Goal: Check status: Check status

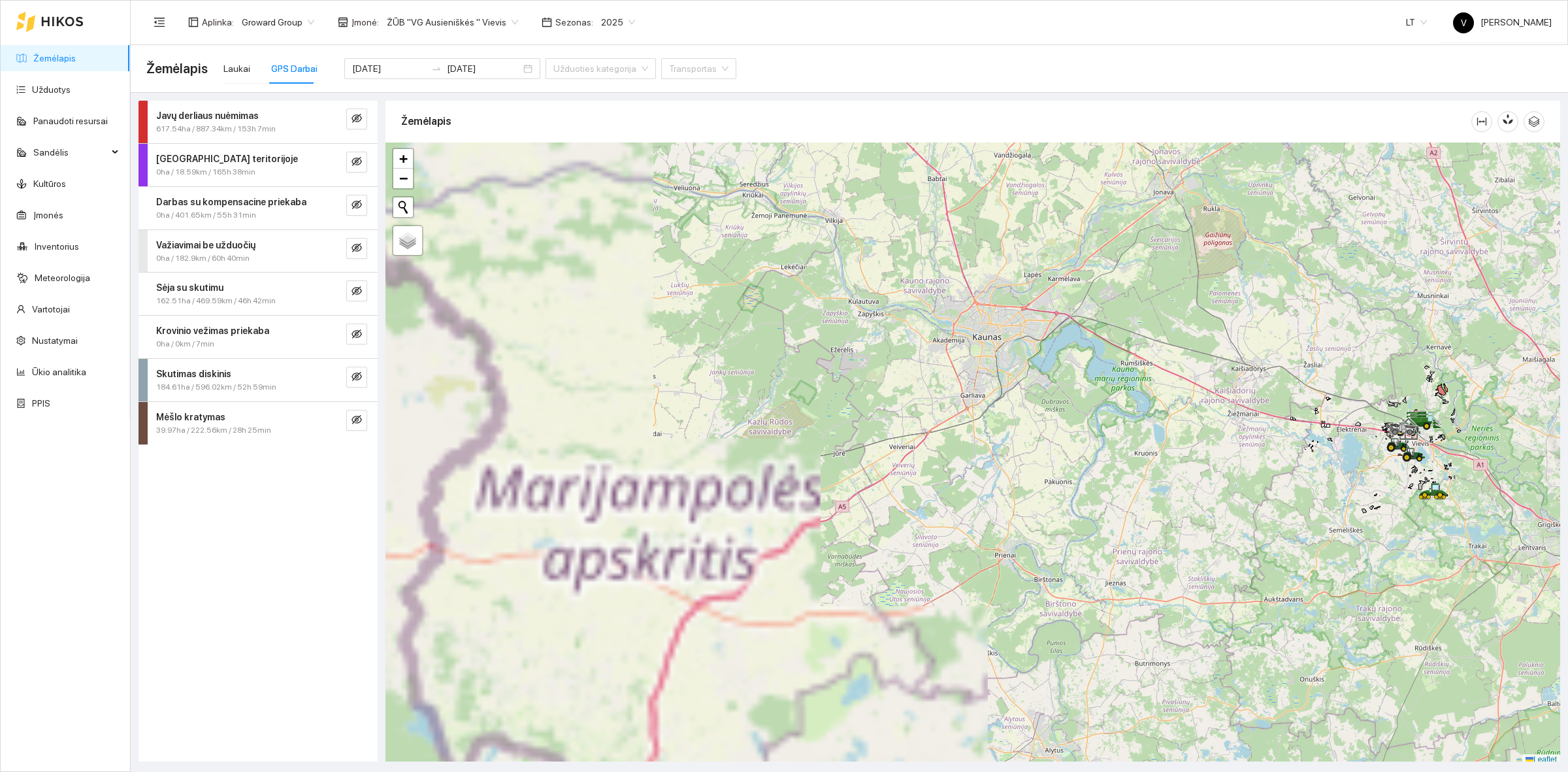
scroll to position [4, 0]
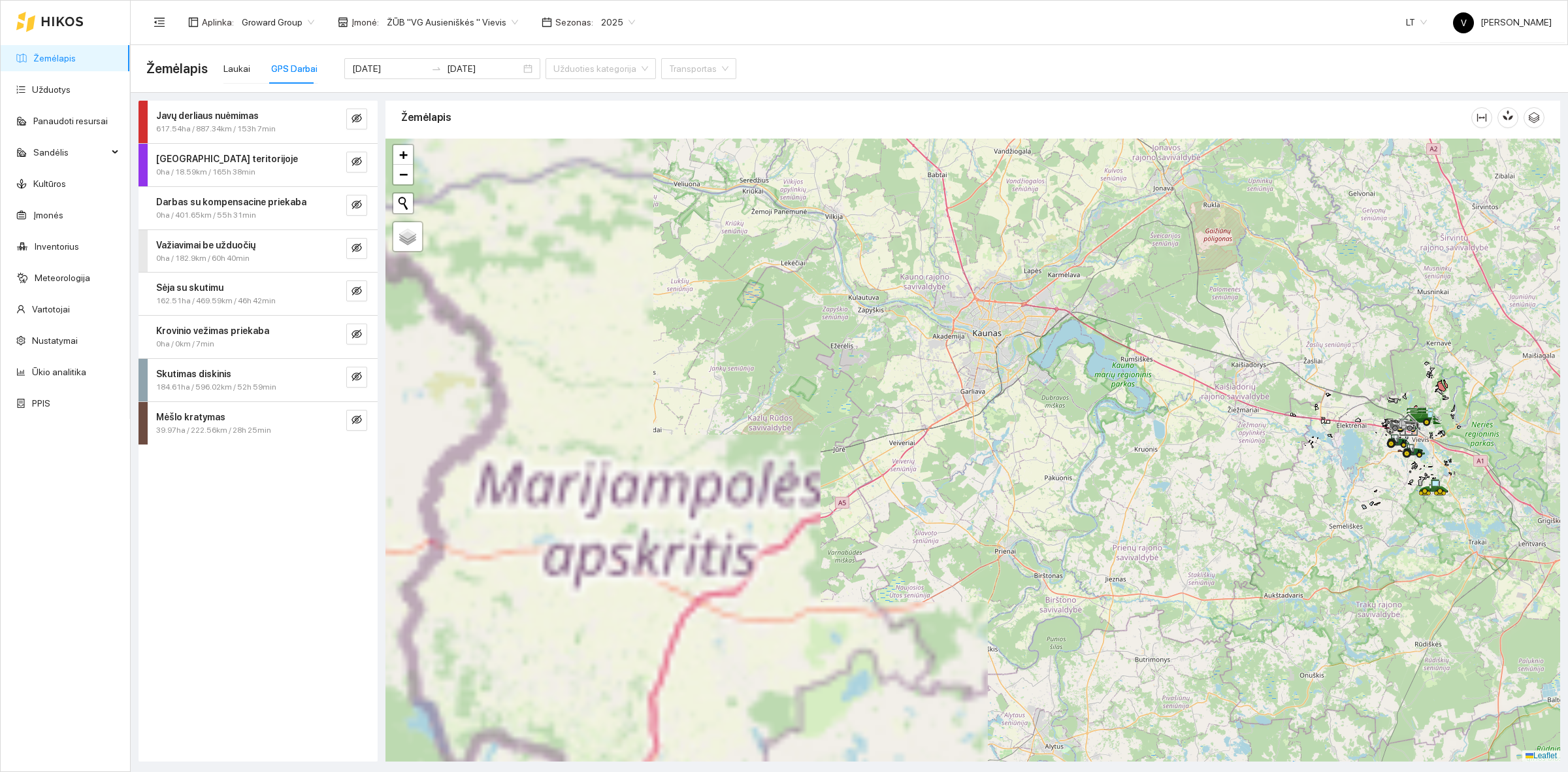
drag, startPoint x: 1328, startPoint y: 529, endPoint x: 1060, endPoint y: 544, distance: 268.4
click at [1060, 544] on div at bounding box center [973, 450] width 1174 height 623
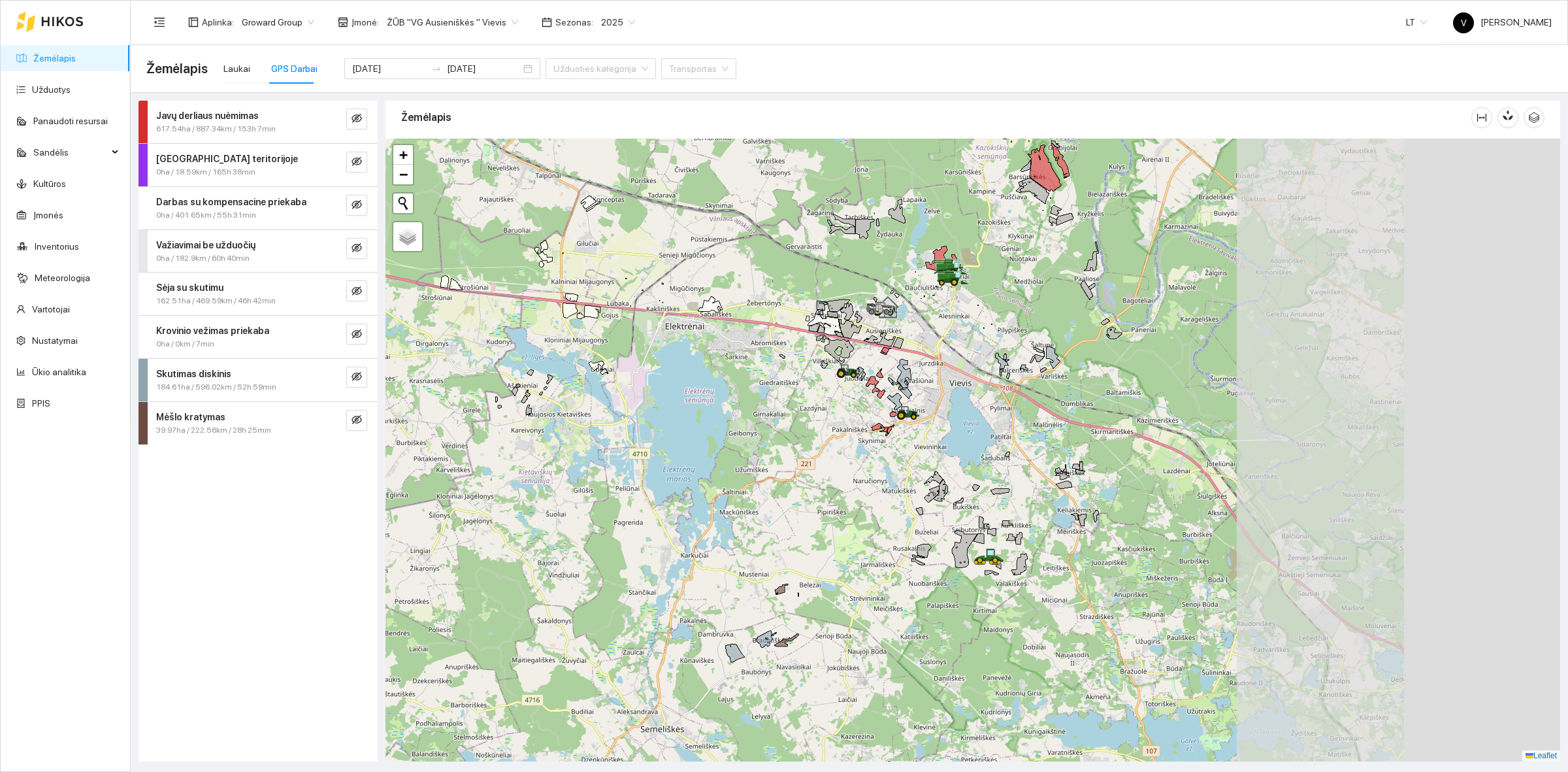
drag, startPoint x: 1248, startPoint y: 455, endPoint x: 863, endPoint y: 475, distance: 385.5
click at [863, 475] on div at bounding box center [973, 450] width 1174 height 623
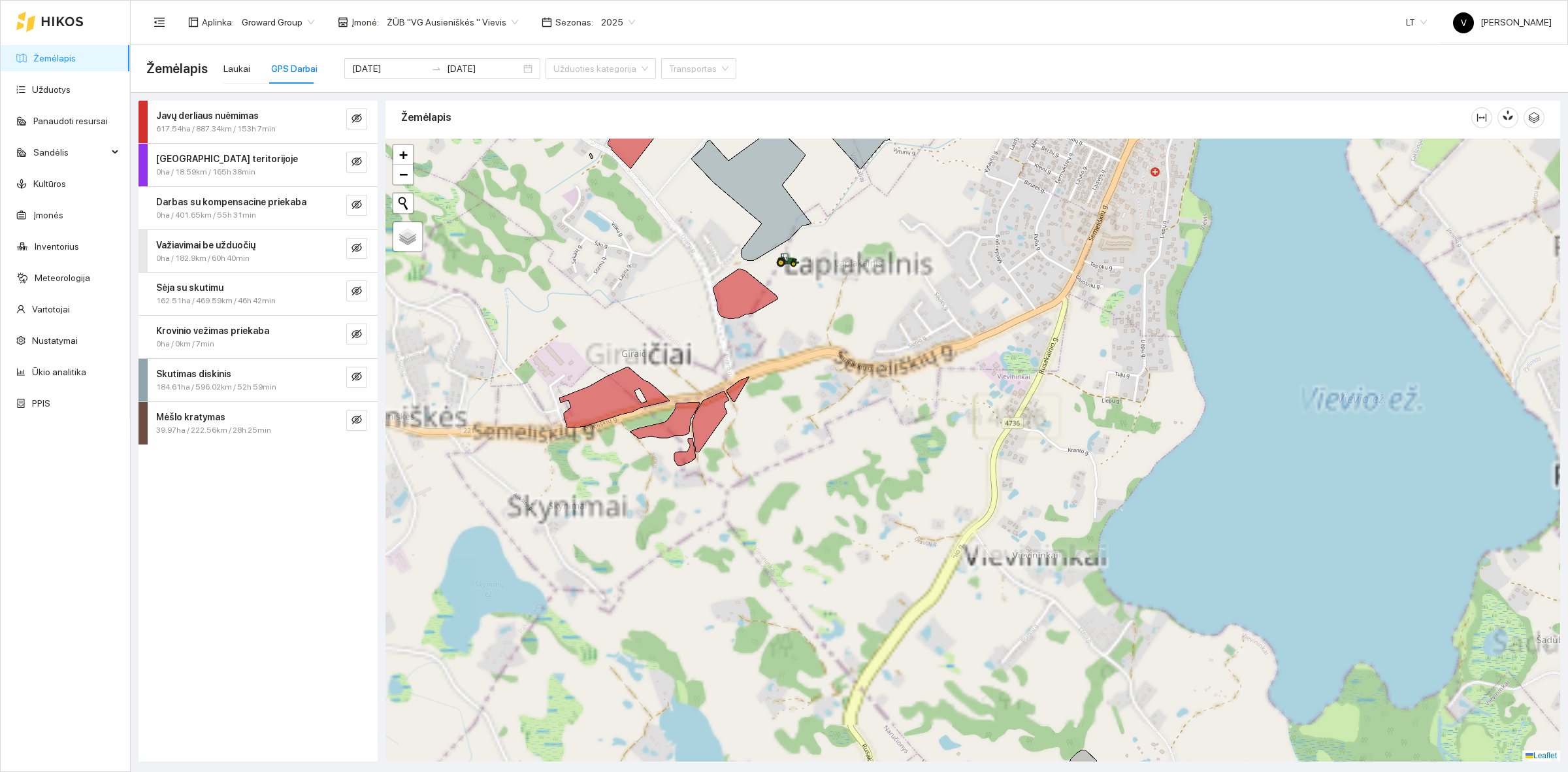
drag, startPoint x: 886, startPoint y: 438, endPoint x: 980, endPoint y: 491, distance: 107.9
click at [1021, 515] on div at bounding box center [973, 450] width 1174 height 623
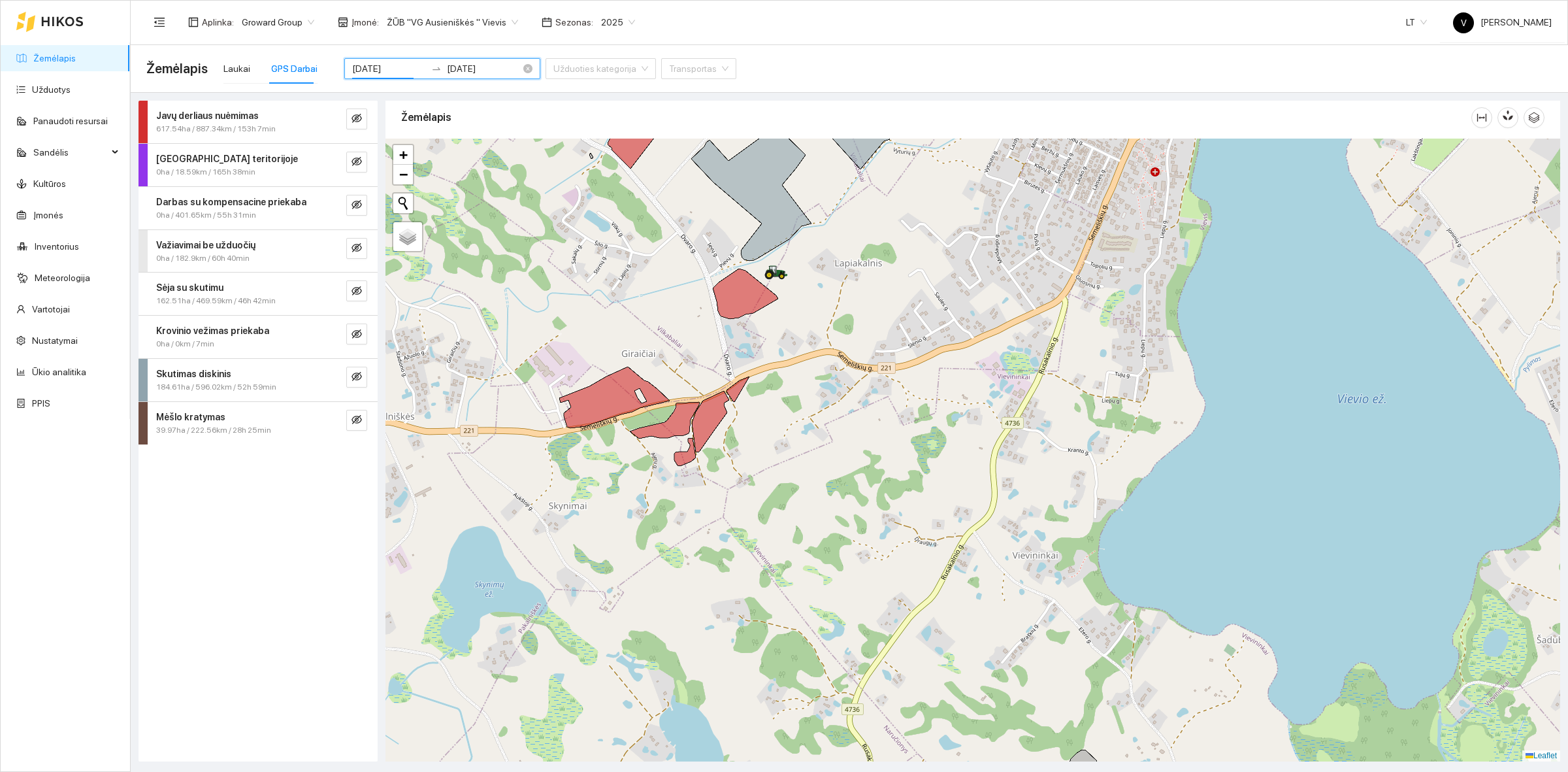
click at [392, 73] on input "[DATE]" at bounding box center [389, 69] width 74 height 14
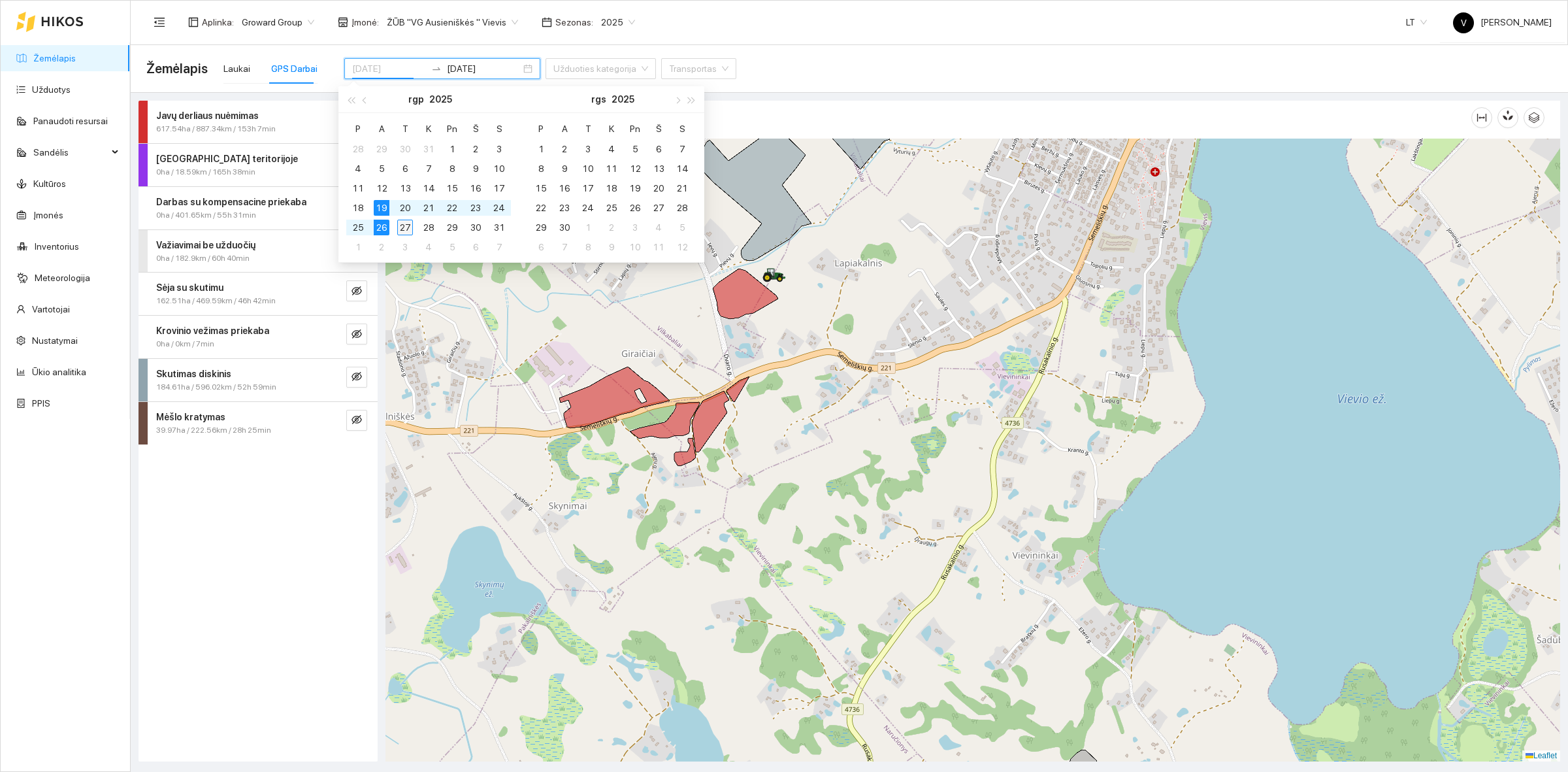
type input "[DATE]"
click at [408, 225] on div "27" at bounding box center [405, 228] width 16 height 16
type input "[DATE]"
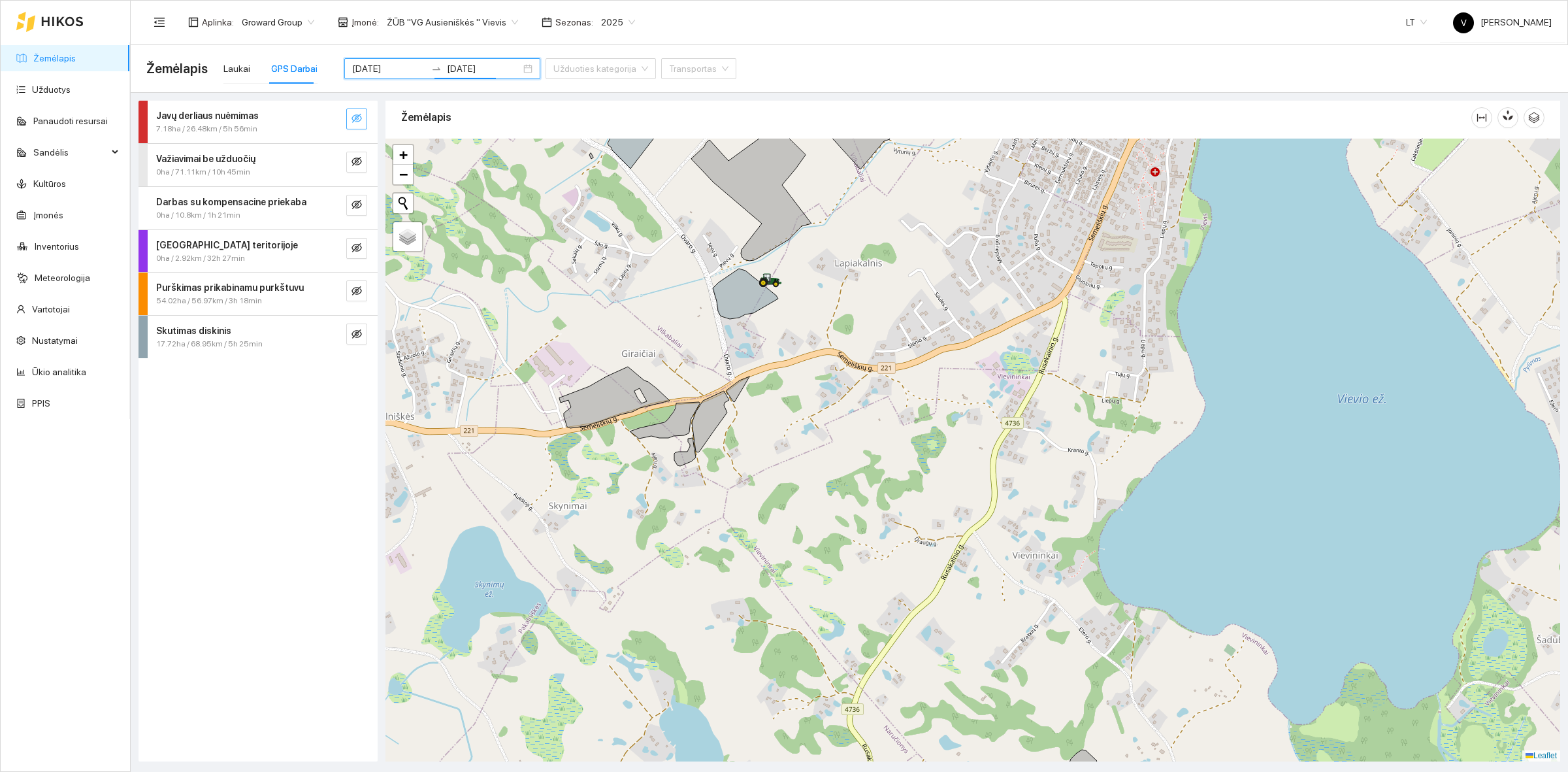
click at [356, 119] on icon "eye-invisible" at bounding box center [356, 119] width 10 height 9
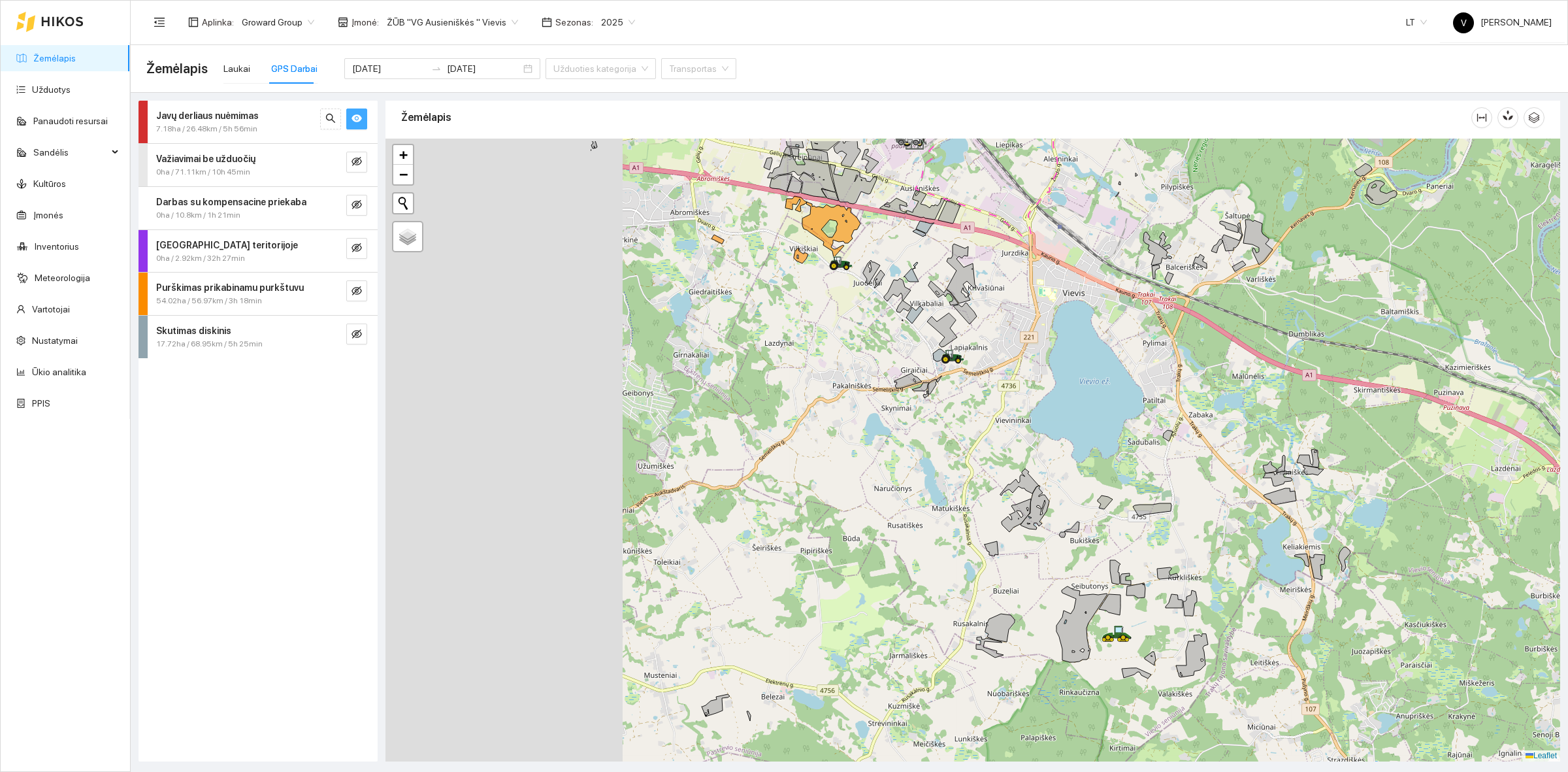
drag, startPoint x: 773, startPoint y: 458, endPoint x: 1003, endPoint y: 564, distance: 253.3
click at [1023, 604] on div at bounding box center [973, 450] width 1174 height 623
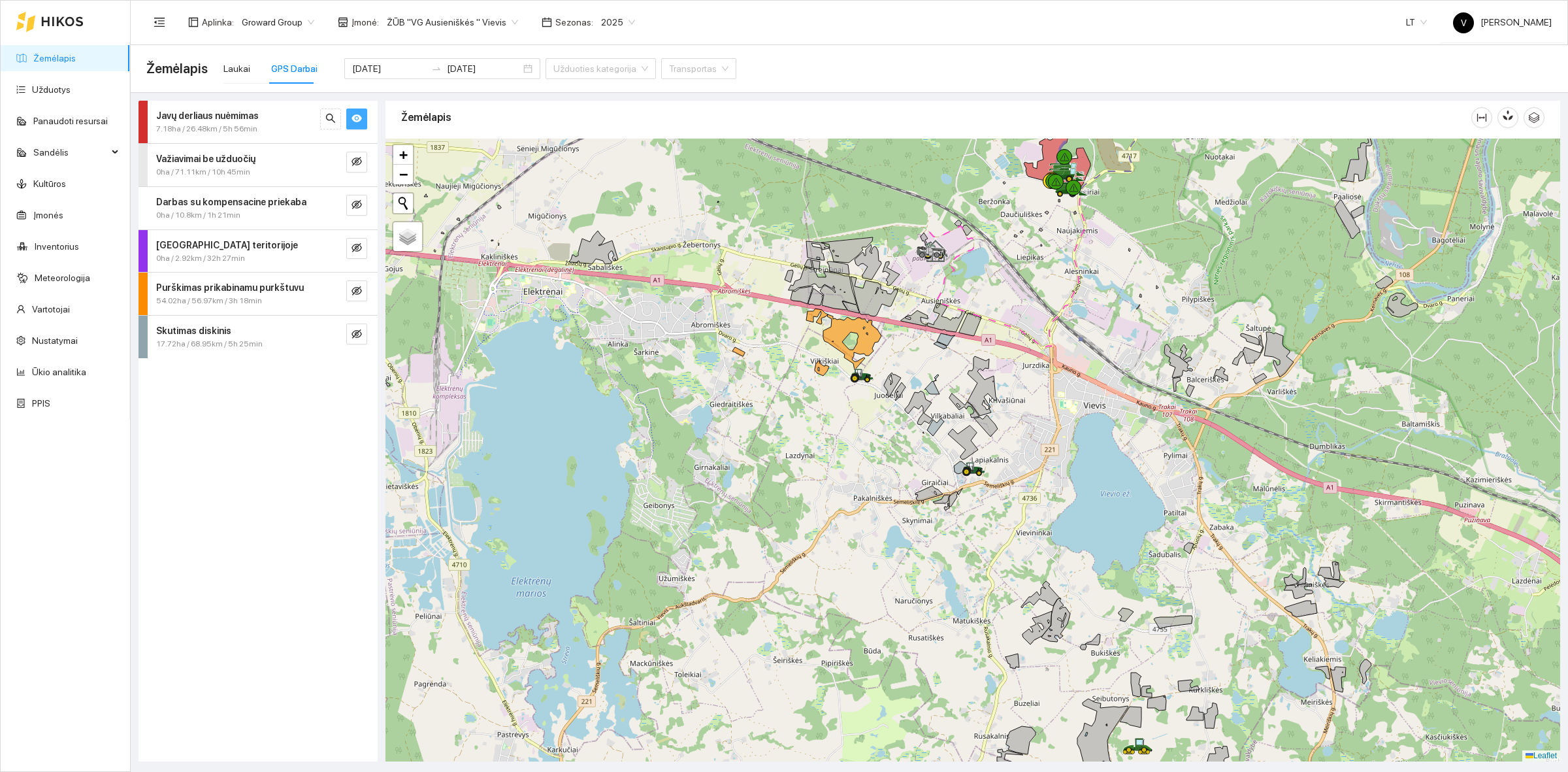
drag, startPoint x: 866, startPoint y: 370, endPoint x: 899, endPoint y: 416, distance: 56.6
click at [874, 383] on icon at bounding box center [861, 376] width 23 height 14
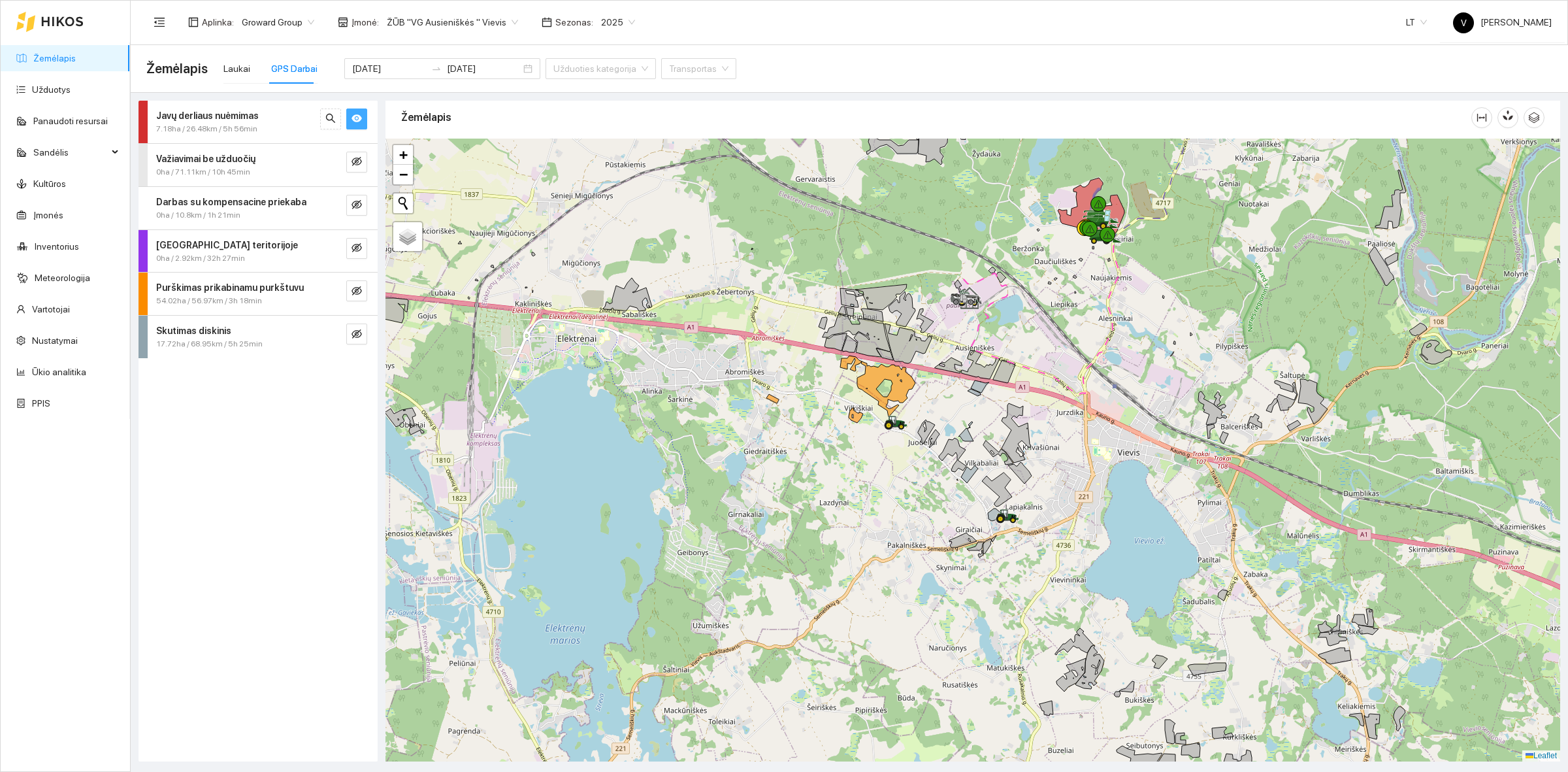
drag, startPoint x: 1014, startPoint y: 288, endPoint x: 952, endPoint y: 453, distance: 176.3
click at [952, 453] on div at bounding box center [973, 450] width 1174 height 623
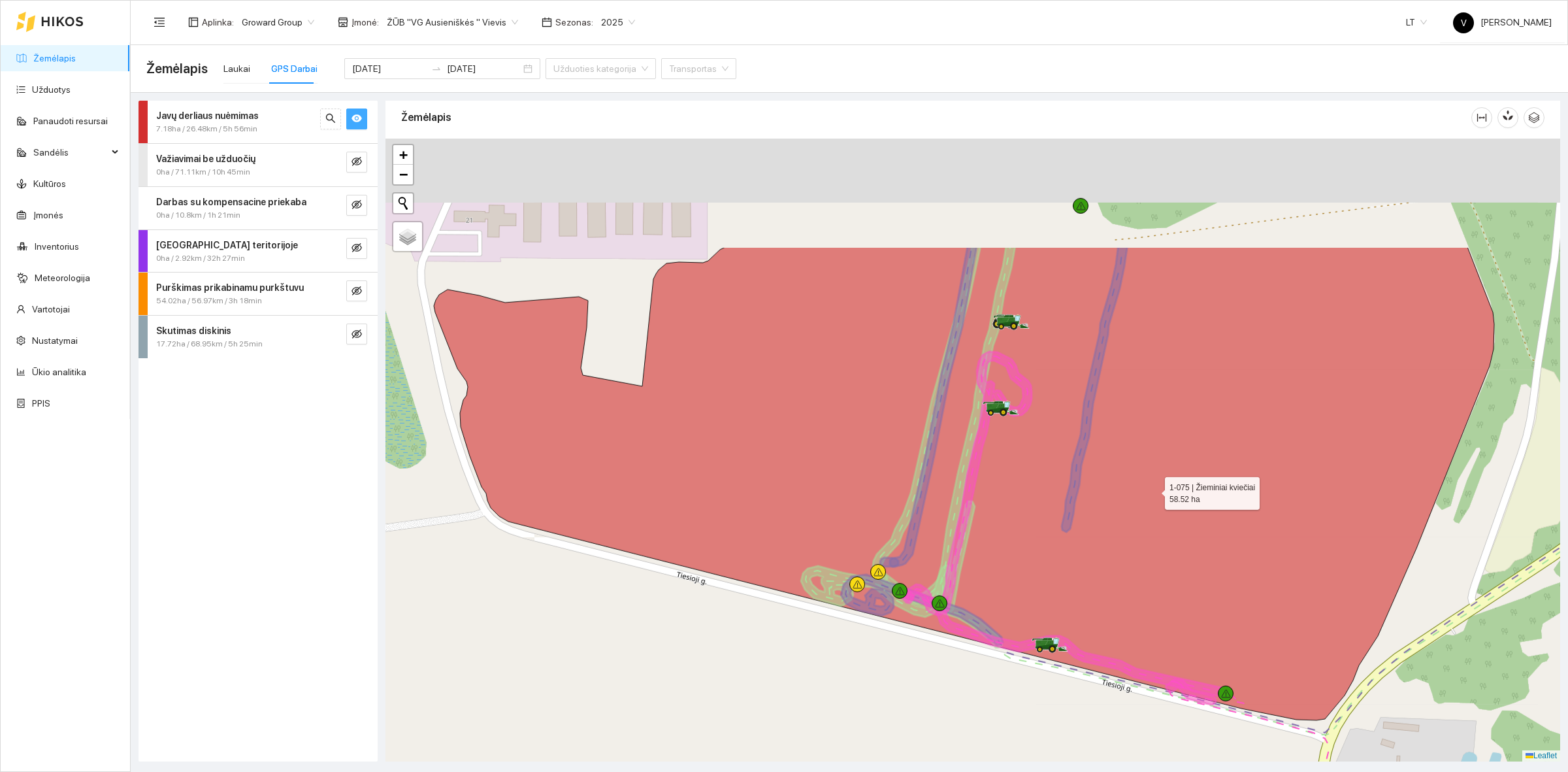
drag, startPoint x: 1112, startPoint y: 301, endPoint x: 1151, endPoint y: 475, distance: 178.3
click at [1151, 483] on icon at bounding box center [964, 483] width 1060 height 473
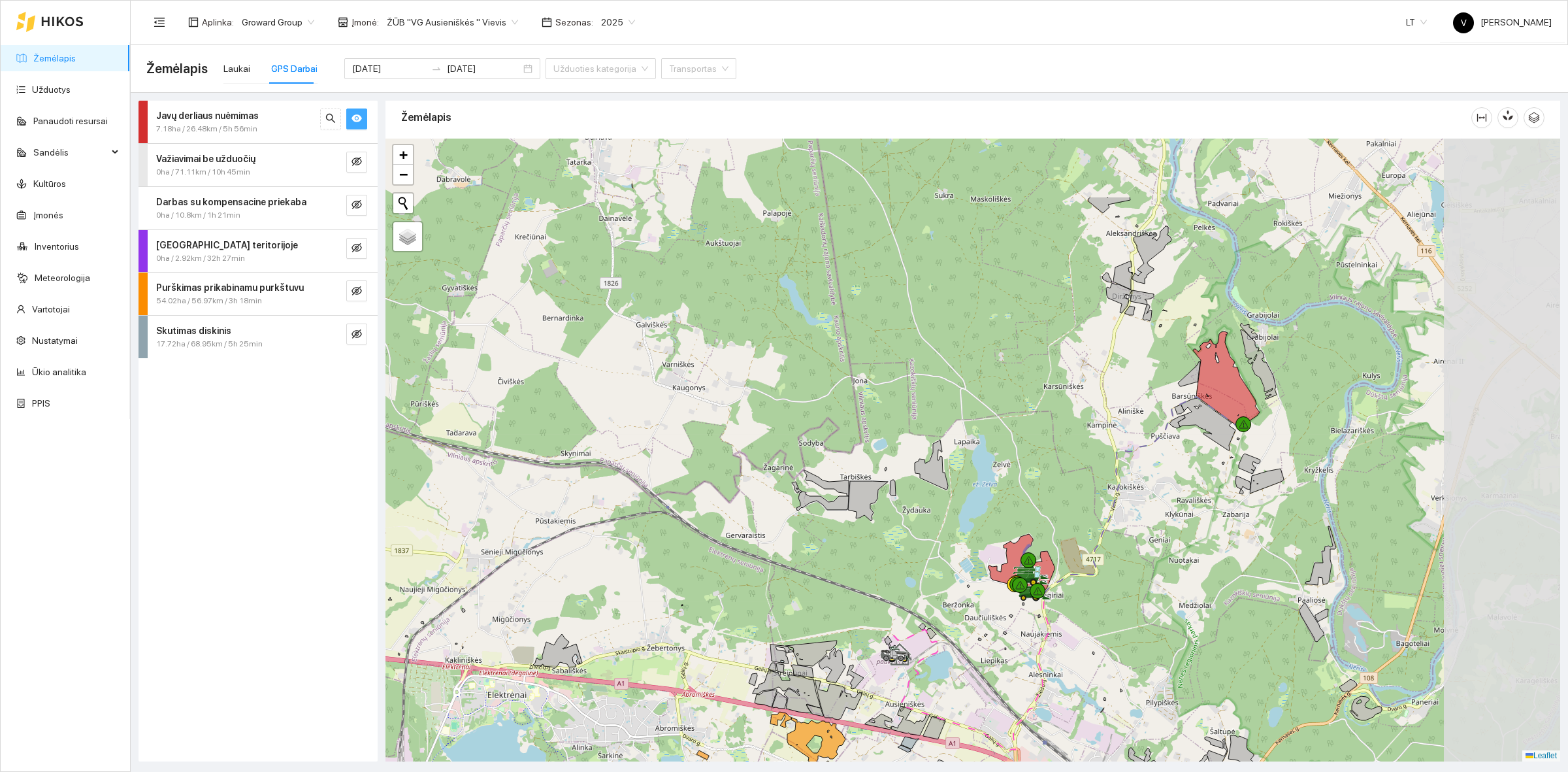
drag, startPoint x: 1291, startPoint y: 350, endPoint x: 1137, endPoint y: 471, distance: 195.8
click at [1137, 471] on div at bounding box center [973, 450] width 1174 height 623
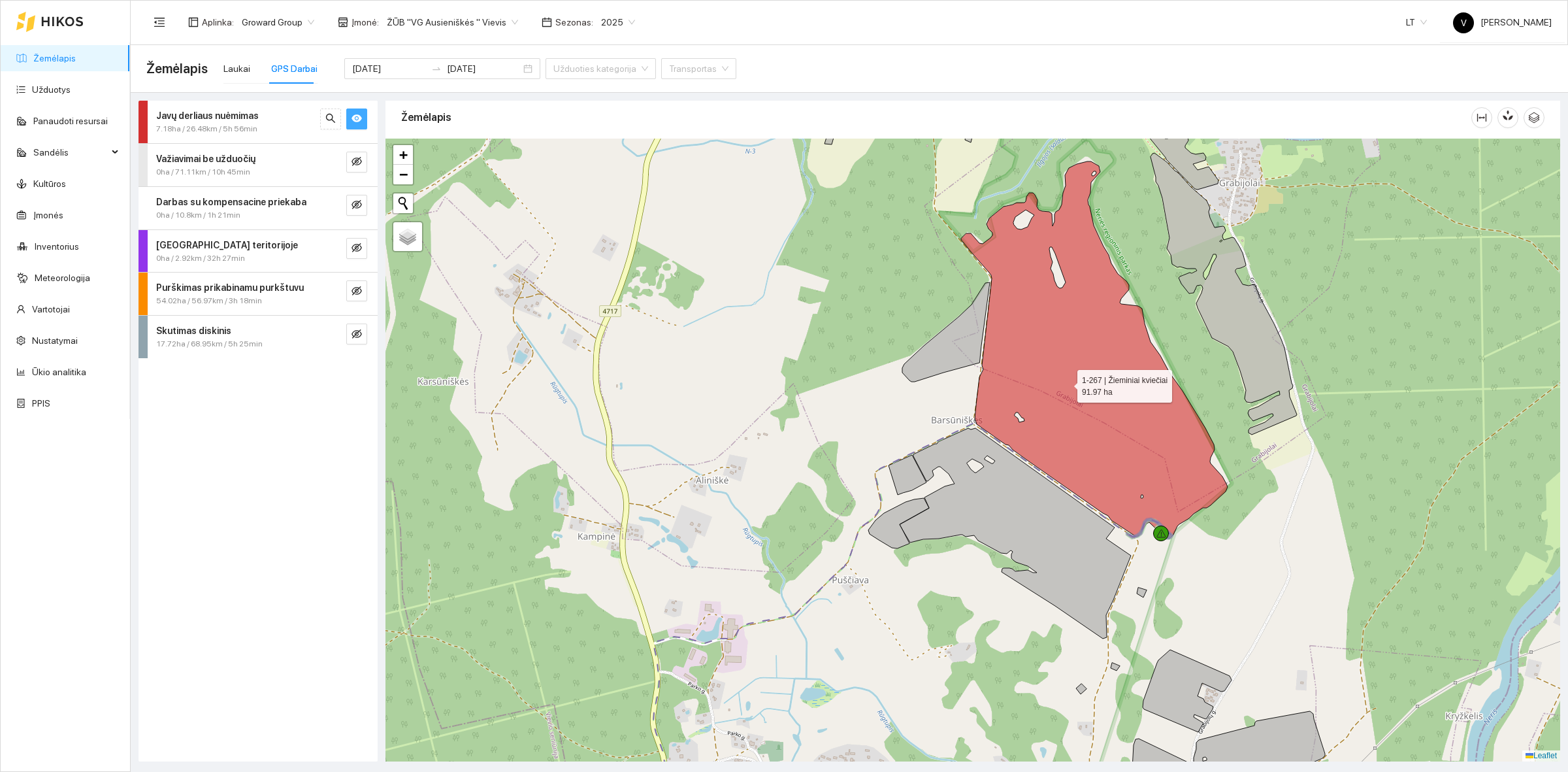
drag, startPoint x: 1188, startPoint y: 383, endPoint x: 1070, endPoint y: 383, distance: 118.0
click at [1070, 383] on icon at bounding box center [1094, 350] width 267 height 377
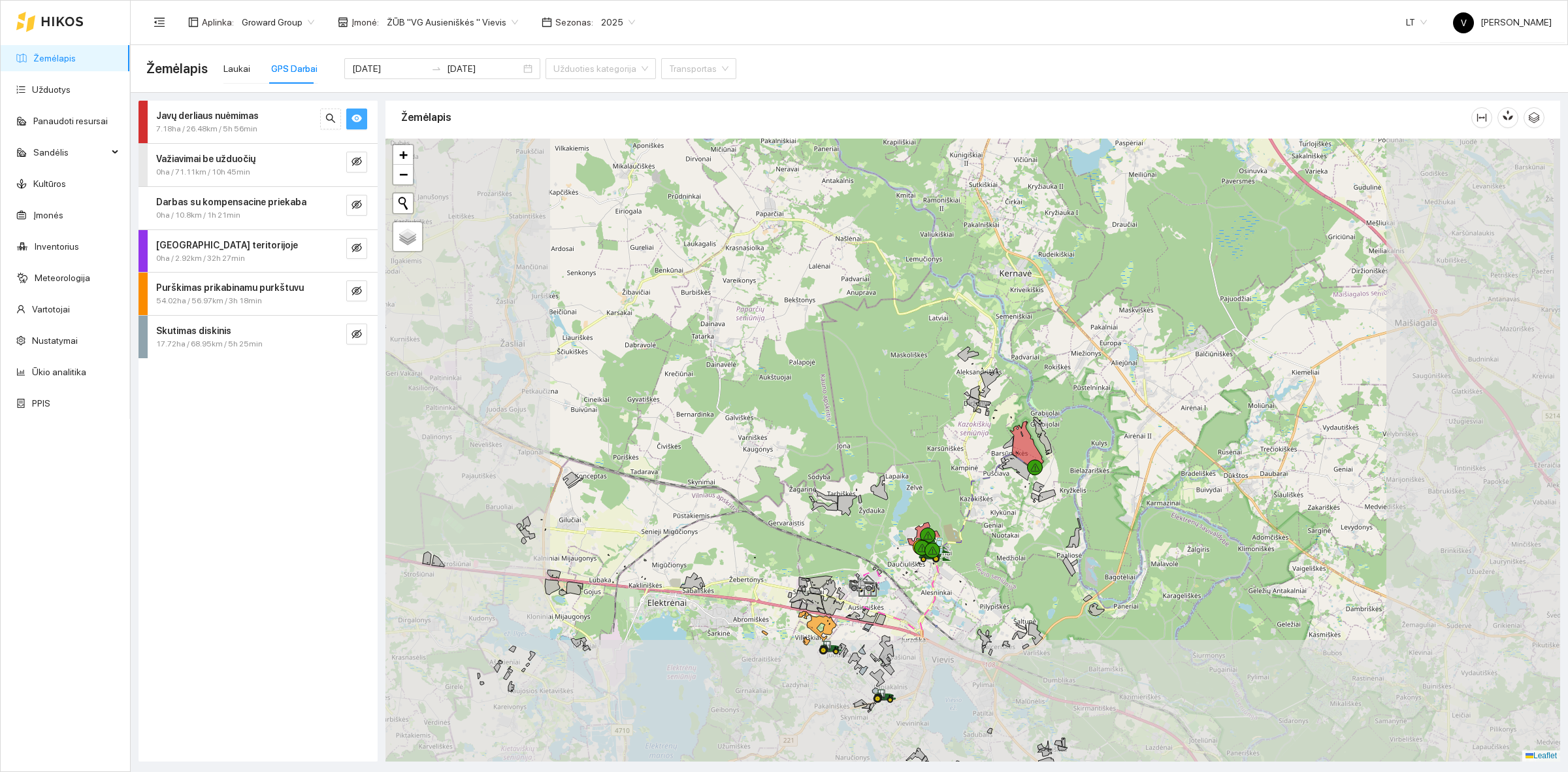
click at [886, 453] on div at bounding box center [973, 450] width 1174 height 623
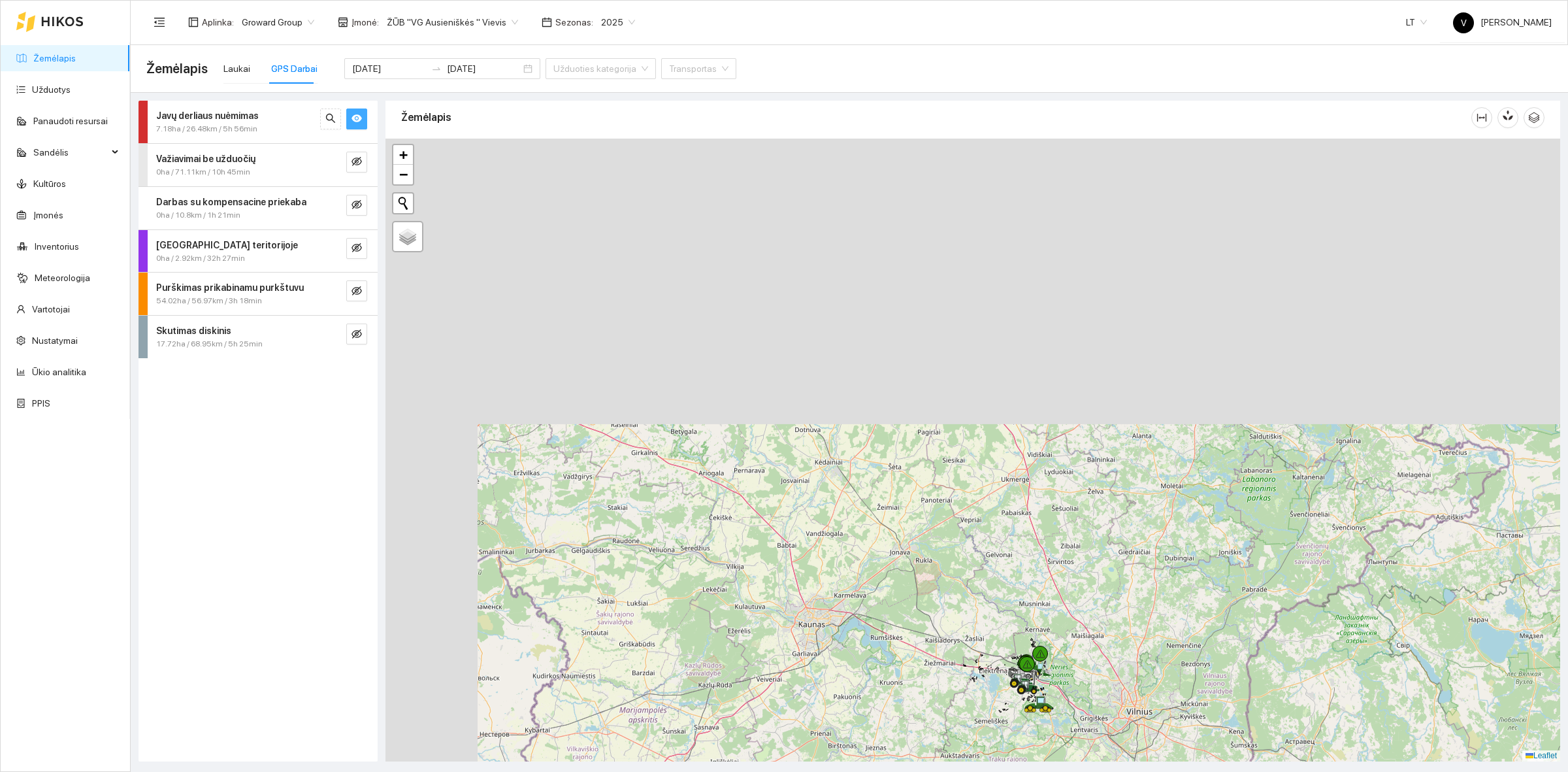
drag, startPoint x: 797, startPoint y: 307, endPoint x: 984, endPoint y: 634, distance: 376.7
click at [984, 634] on div at bounding box center [973, 450] width 1174 height 623
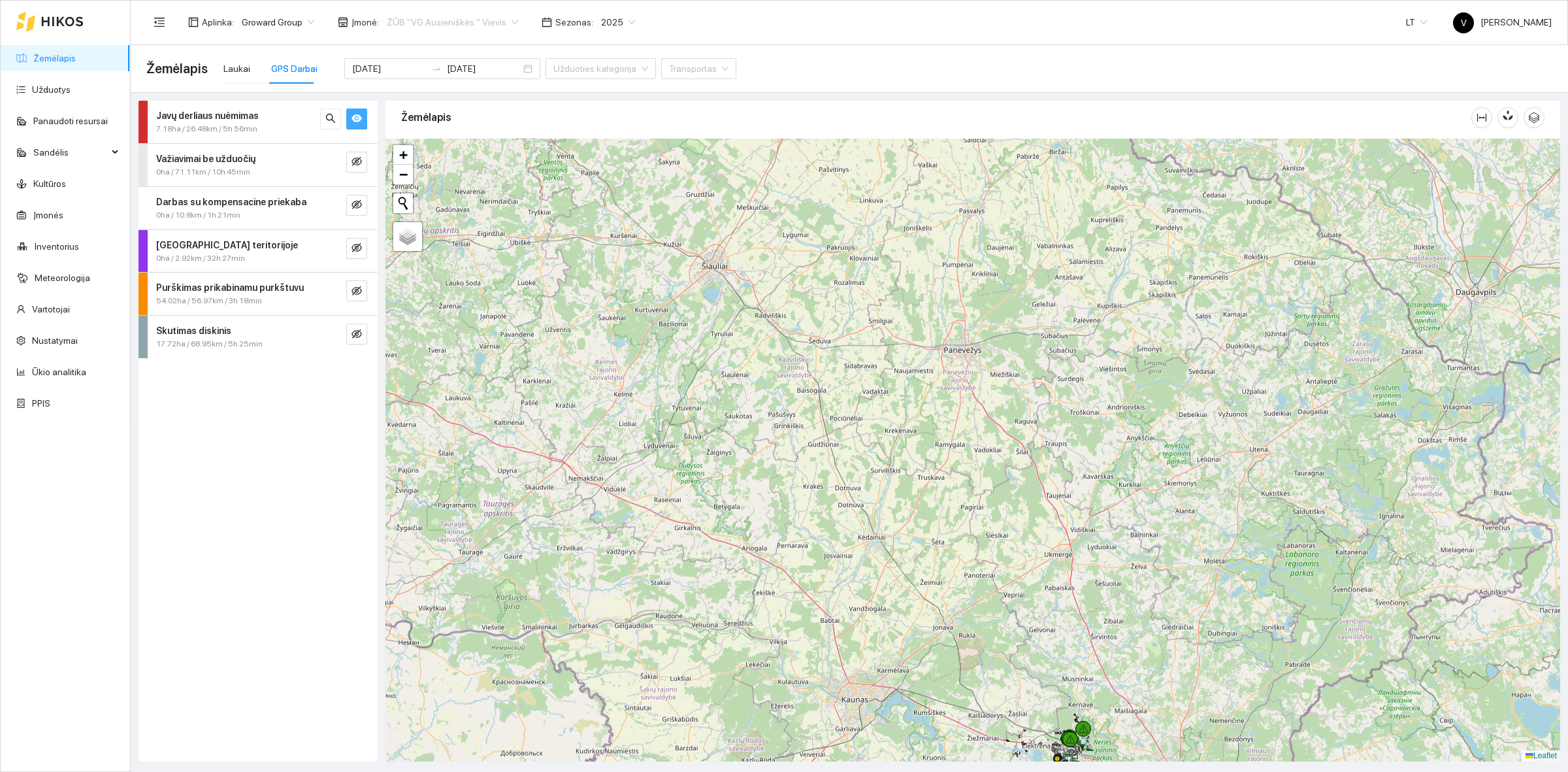
click at [465, 25] on span "ŽŪB "VG Ausieniškės " Vievis" at bounding box center [452, 22] width 131 height 19
click at [422, 47] on div "Visos" at bounding box center [449, 47] width 134 height 14
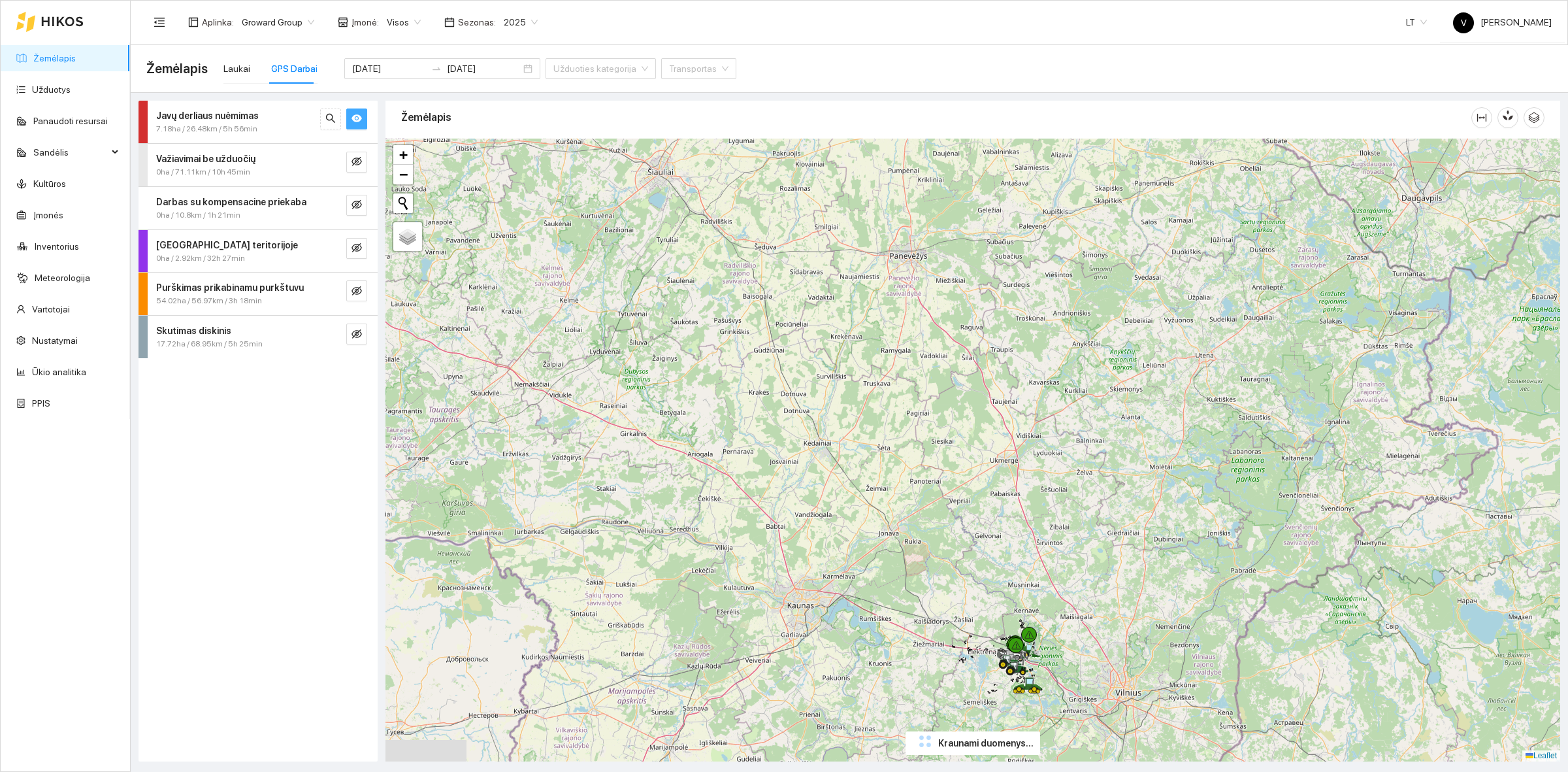
drag, startPoint x: 1153, startPoint y: 694, endPoint x: 1100, endPoint y: 606, distance: 102.7
click at [1100, 606] on div at bounding box center [973, 450] width 1174 height 623
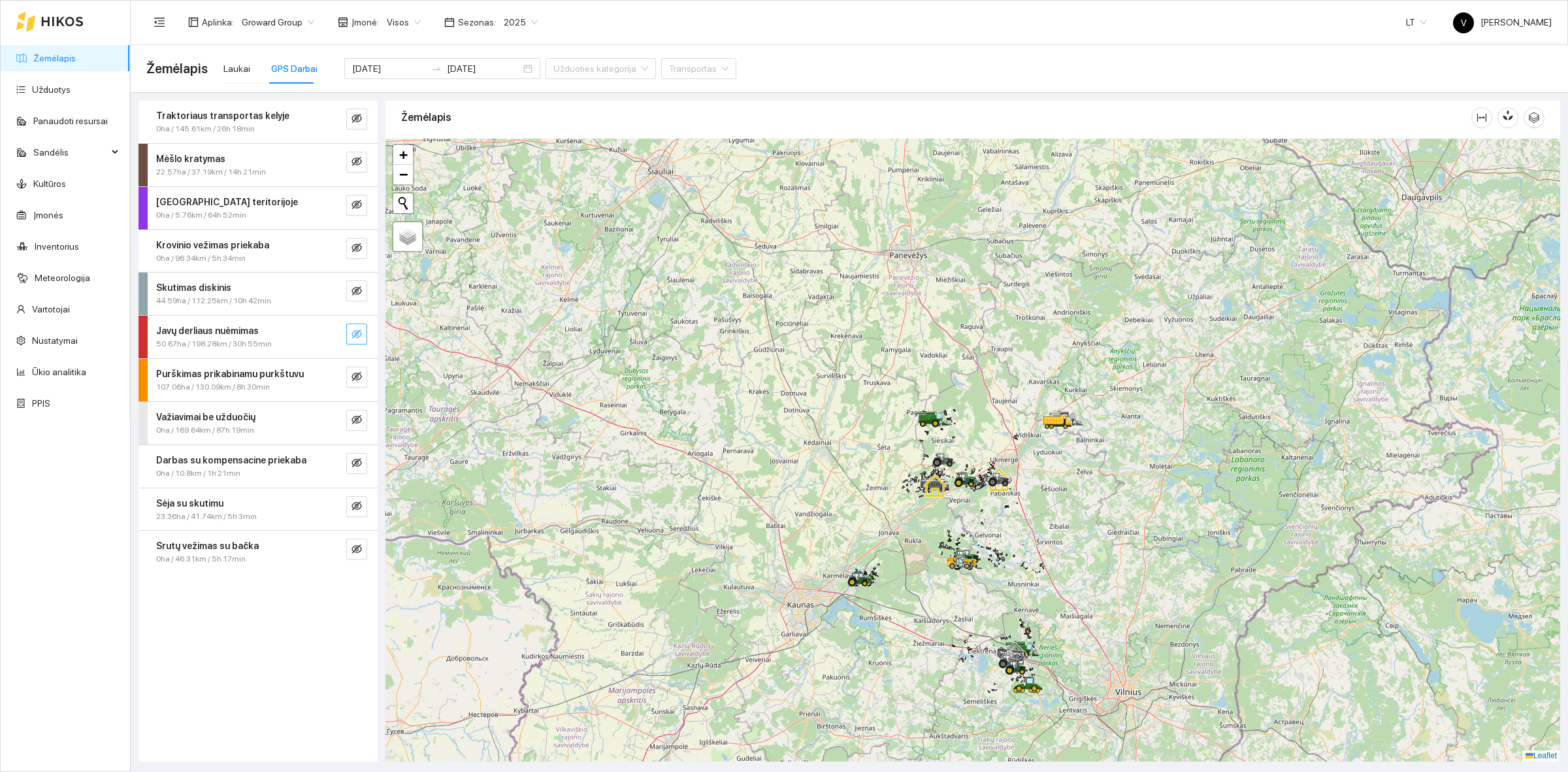
click at [357, 338] on icon "eye-invisible" at bounding box center [356, 334] width 10 height 10
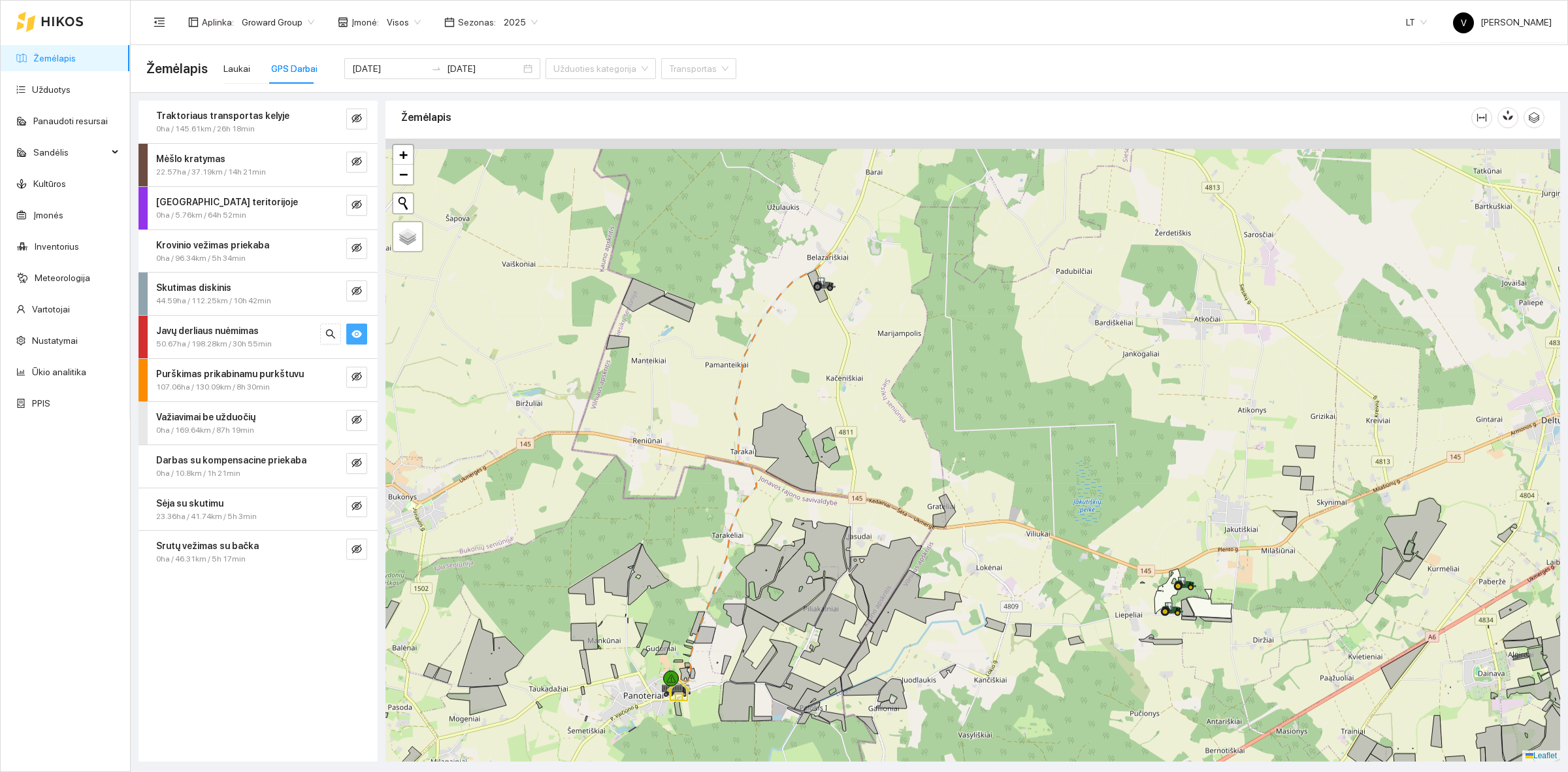
drag, startPoint x: 828, startPoint y: 310, endPoint x: 803, endPoint y: 628, distance: 319.0
click at [803, 492] on icon at bounding box center [786, 448] width 66 height 88
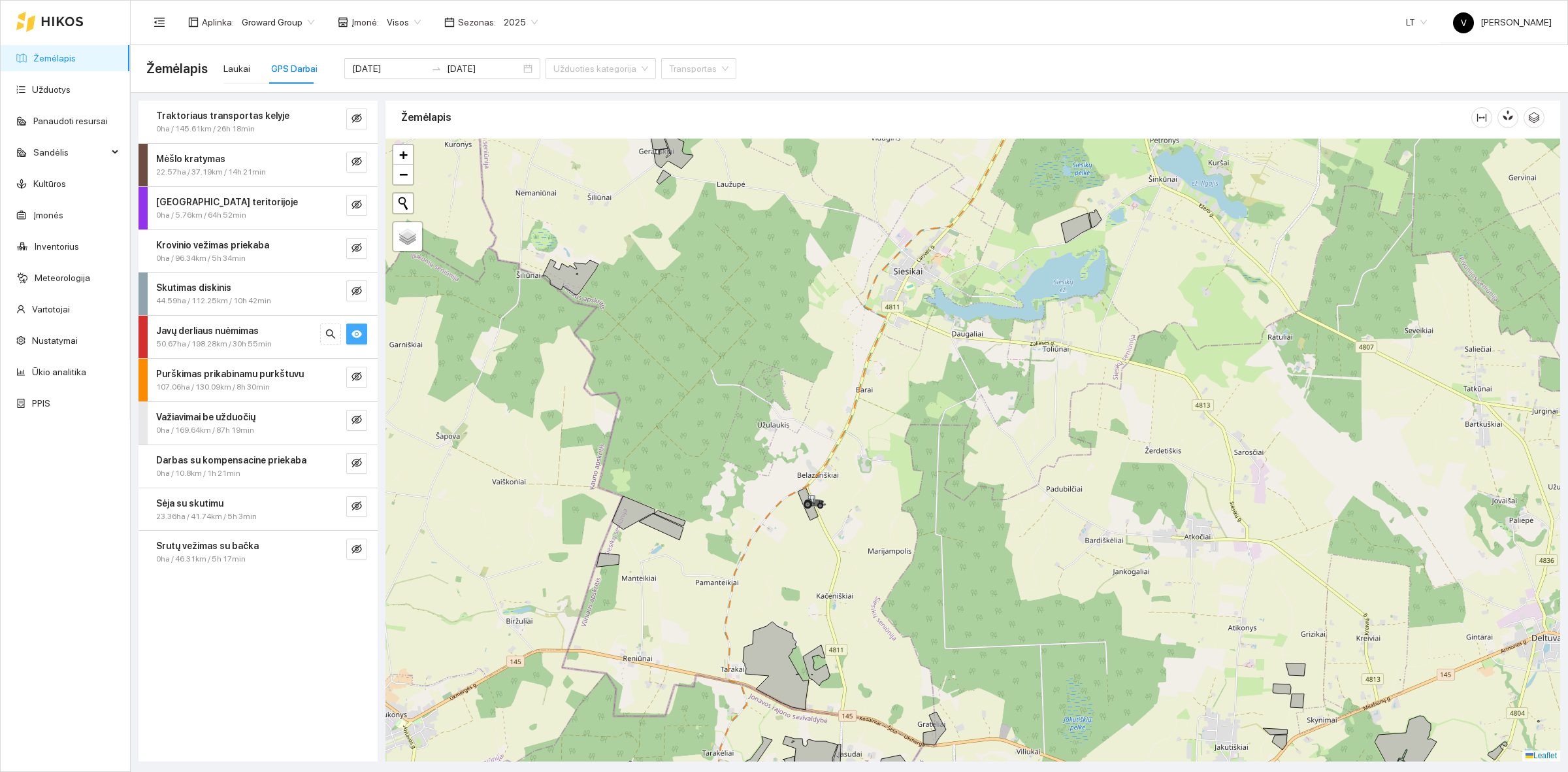
drag, startPoint x: 923, startPoint y: 392, endPoint x: 799, endPoint y: 660, distance: 295.3
click at [799, 660] on div at bounding box center [973, 450] width 1174 height 623
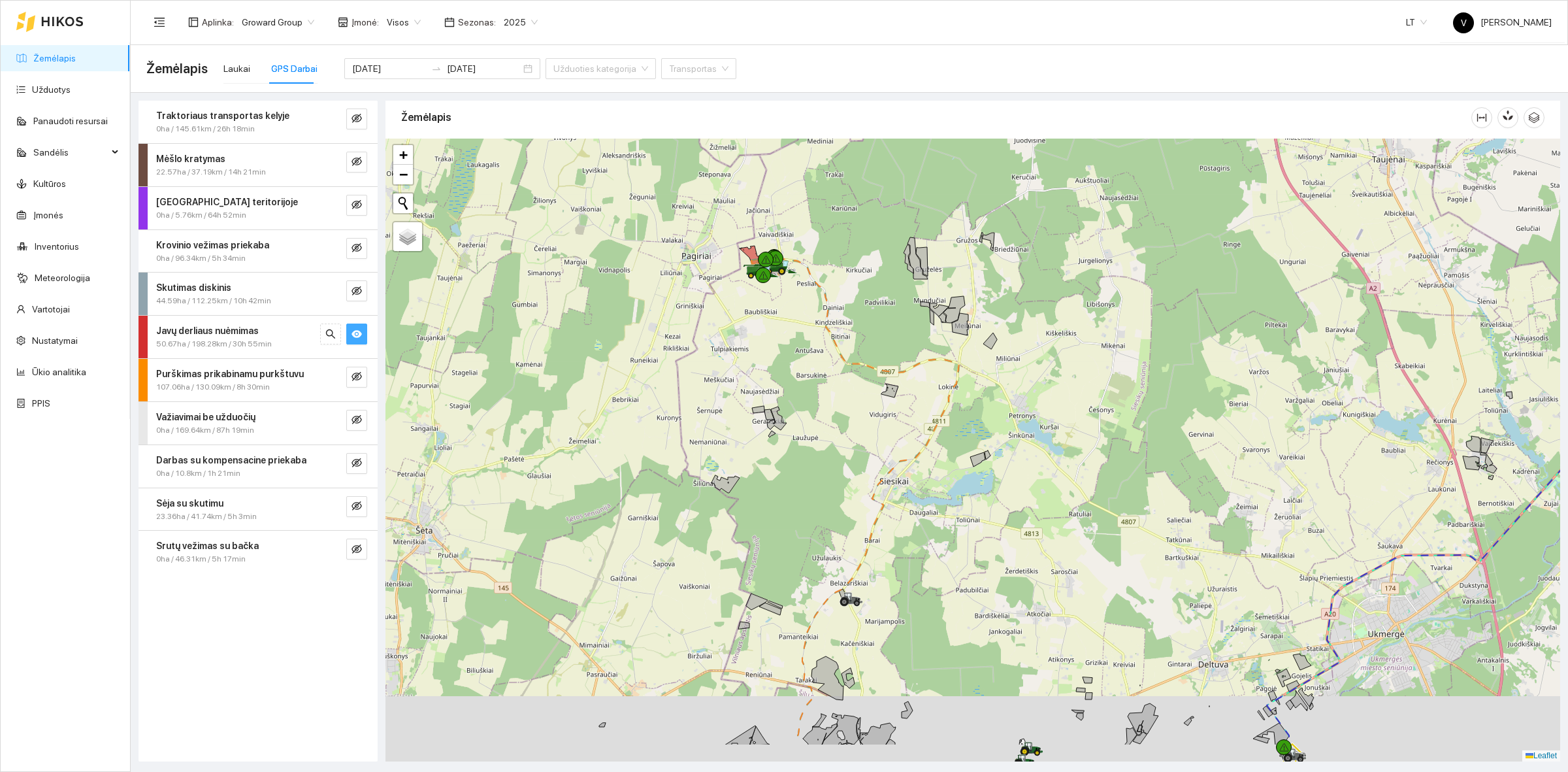
drag, startPoint x: 1078, startPoint y: 576, endPoint x: 1075, endPoint y: 471, distance: 105.0
click at [1069, 487] on div at bounding box center [973, 450] width 1174 height 623
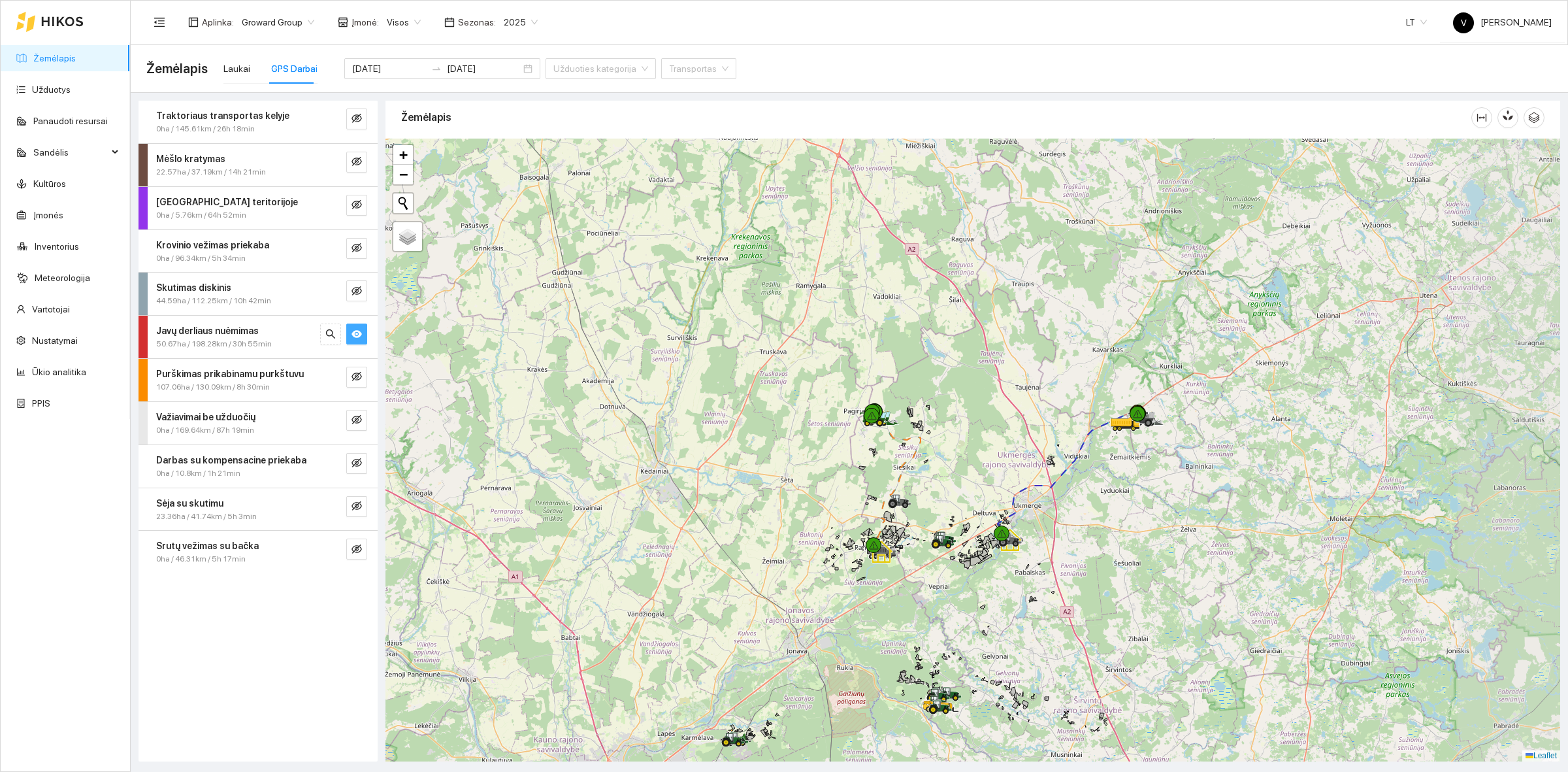
drag, startPoint x: 1127, startPoint y: 587, endPoint x: 980, endPoint y: 600, distance: 147.6
click at [981, 602] on div at bounding box center [973, 450] width 1174 height 623
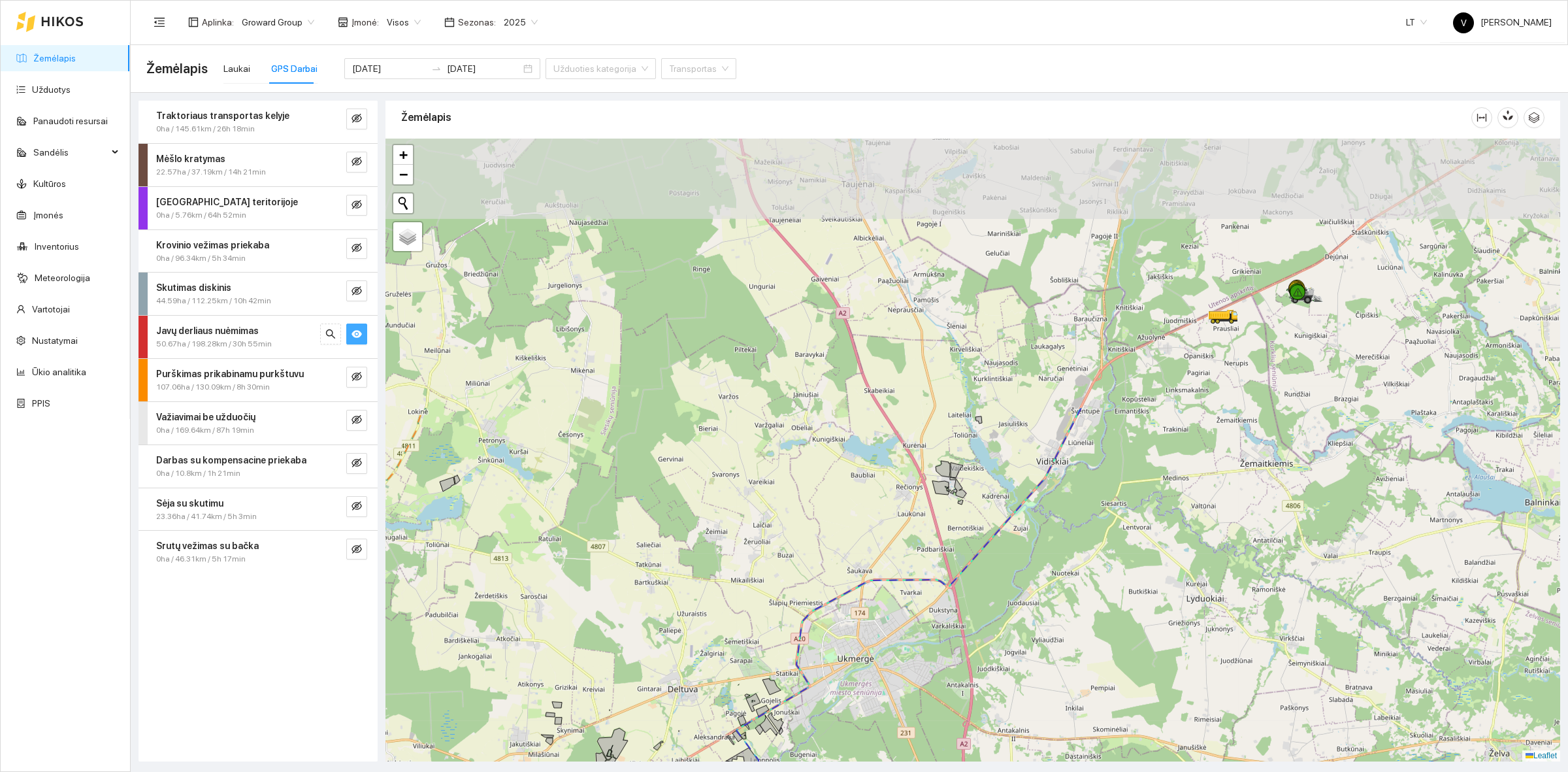
drag, startPoint x: 1233, startPoint y: 321, endPoint x: 982, endPoint y: 628, distance: 396.5
click at [971, 653] on div at bounding box center [973, 450] width 1174 height 623
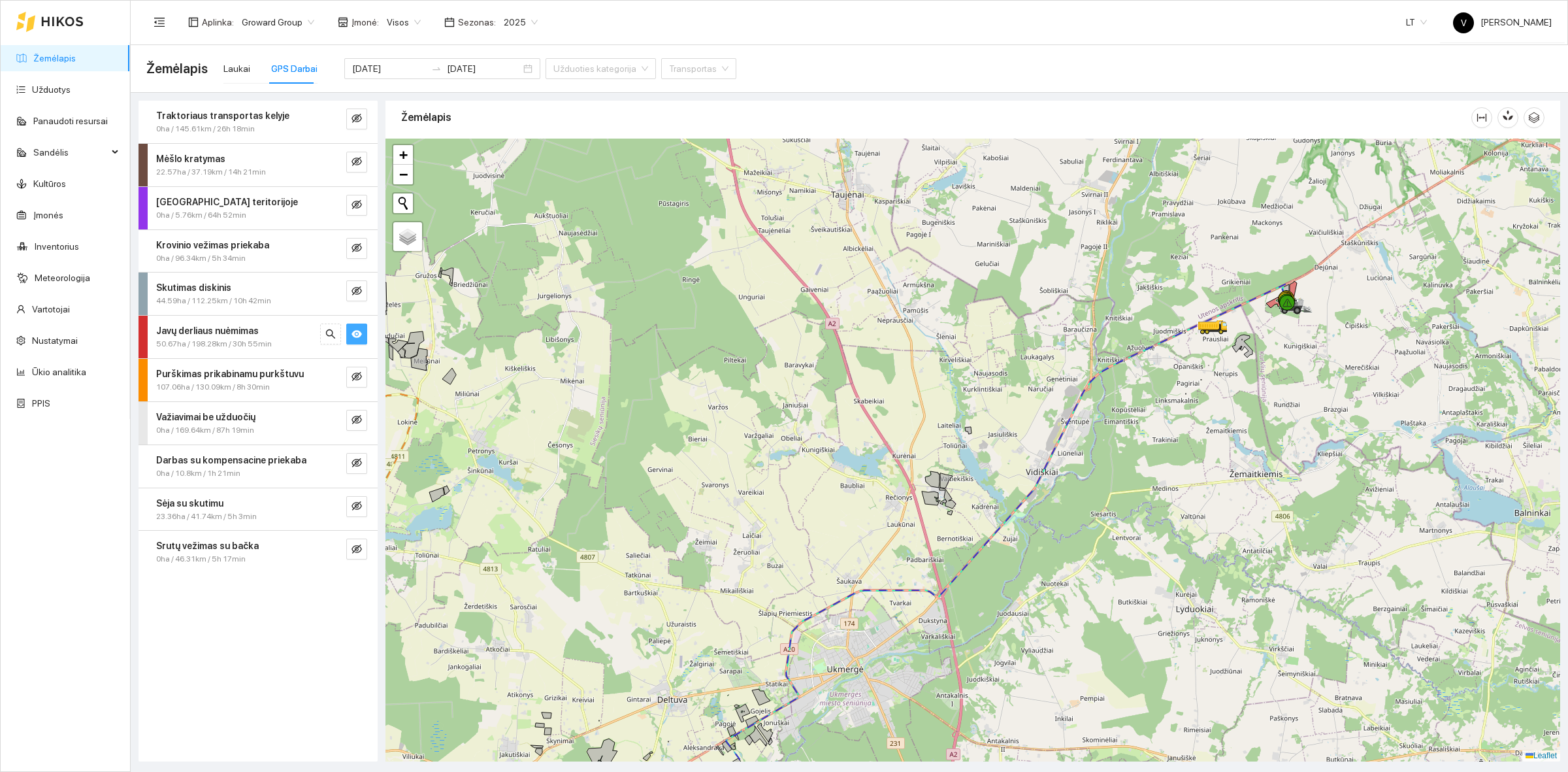
drag, startPoint x: 1272, startPoint y: 338, endPoint x: 1153, endPoint y: 473, distance: 180.0
click at [1153, 473] on div at bounding box center [973, 450] width 1174 height 623
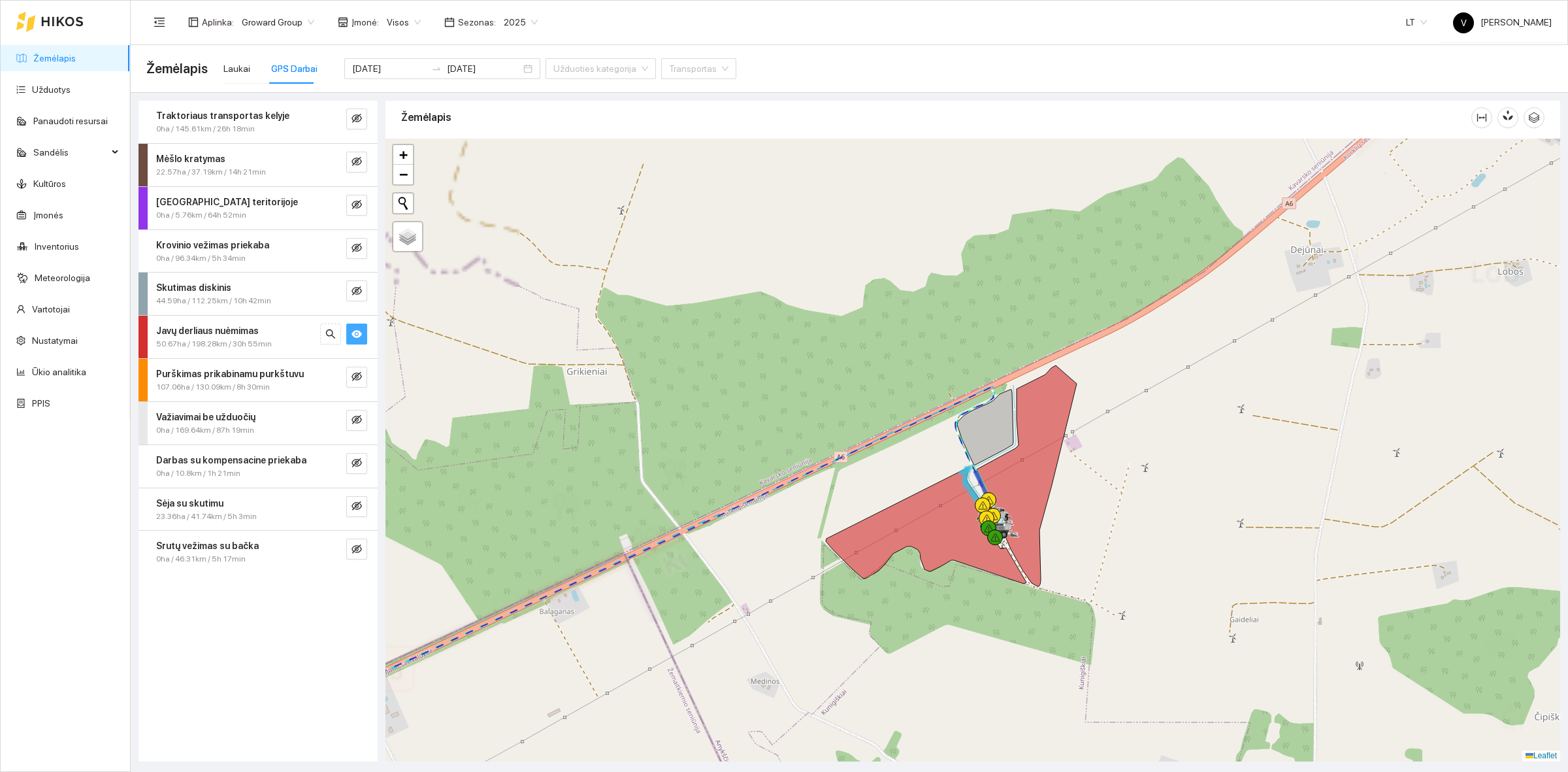
click at [1128, 466] on div at bounding box center [973, 450] width 1174 height 623
